Goal: Information Seeking & Learning: Find specific fact

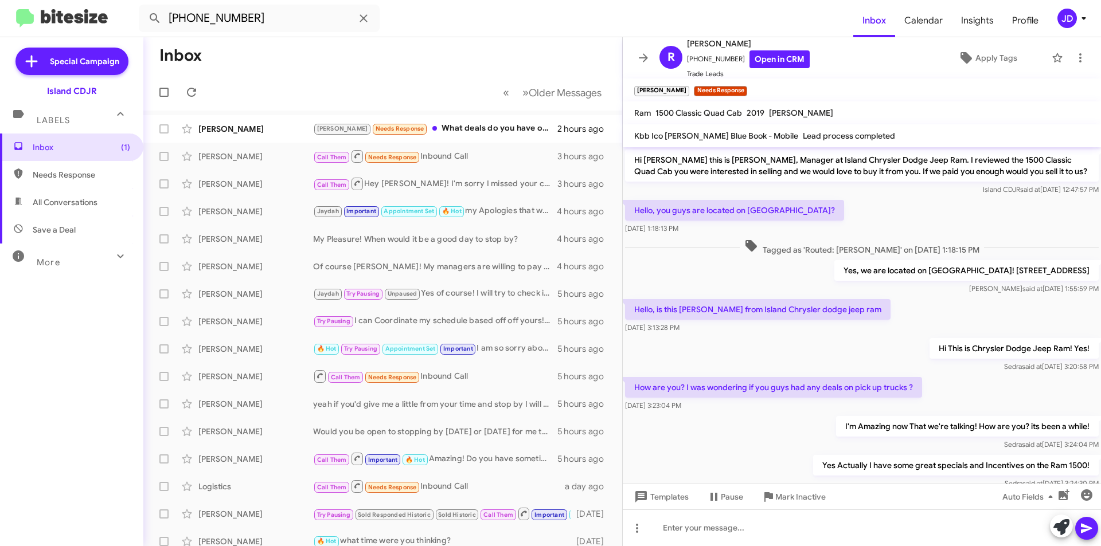
click at [225, 19] on input "[PHONE_NUMBER]" at bounding box center [259, 19] width 241 height 28
click at [198, 19] on input "[PHONE_NUMBER]" at bounding box center [259, 19] width 241 height 28
click at [175, 18] on input "(3475065985" at bounding box center [259, 19] width 241 height 28
type input "3475065985"
click at [143, 7] on button at bounding box center [154, 18] width 23 height 23
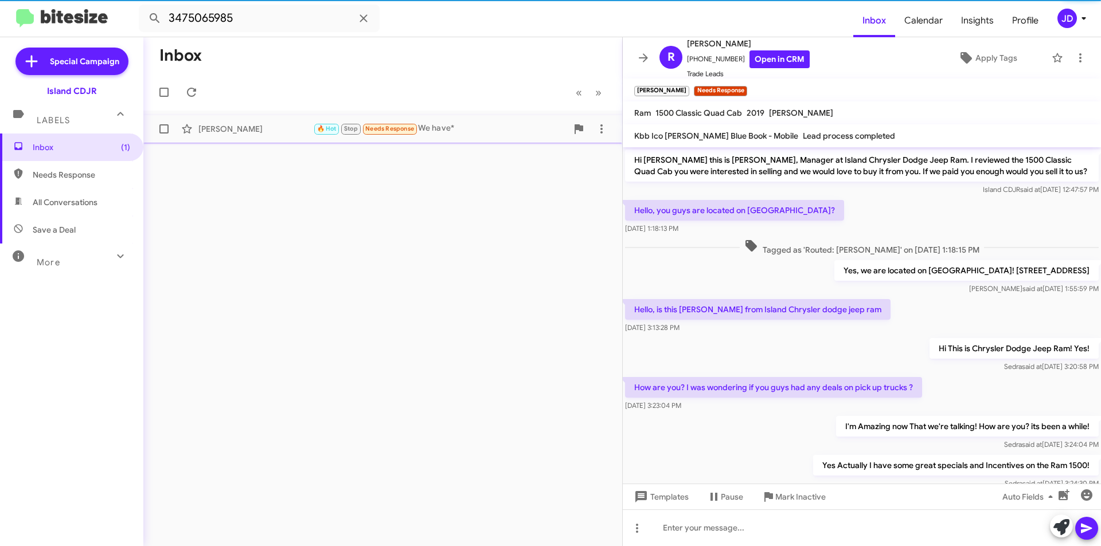
click at [375, 135] on span "🔥 Hot Stop Needs Response" at bounding box center [365, 128] width 105 height 13
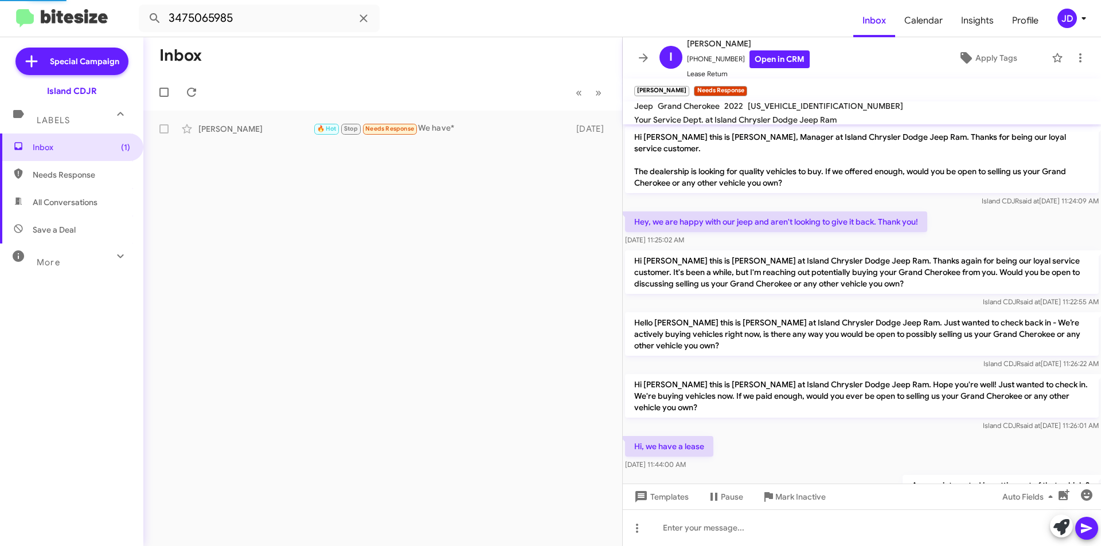
scroll to position [608, 0]
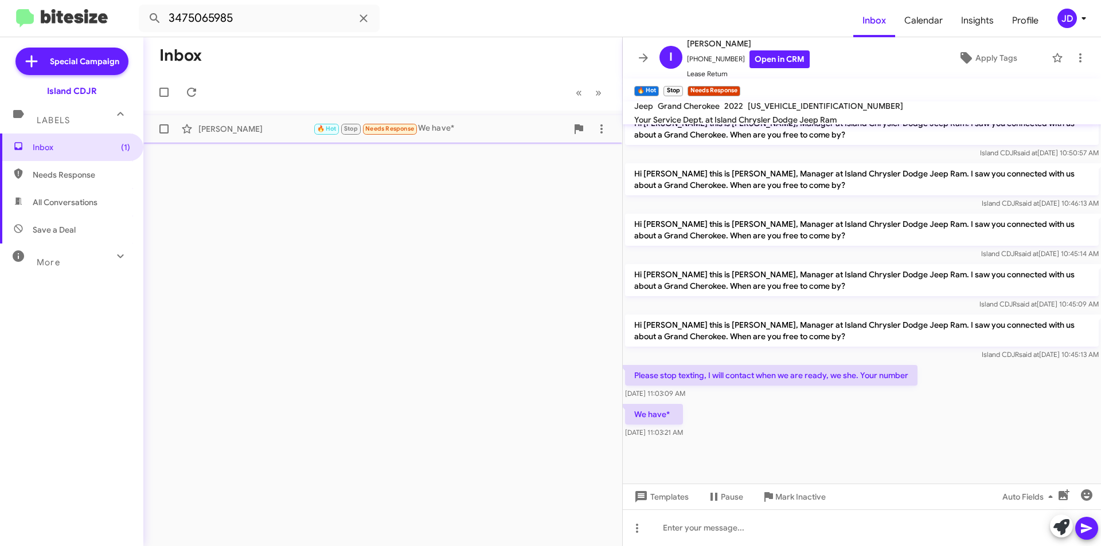
click at [447, 128] on div "🔥 Hot Stop Needs Response We have*" at bounding box center [440, 128] width 254 height 13
